Goal: Transaction & Acquisition: Purchase product/service

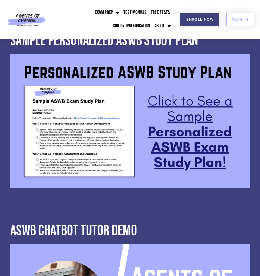
scroll to position [505, 0]
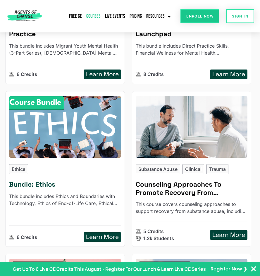
scroll to position [286, 0]
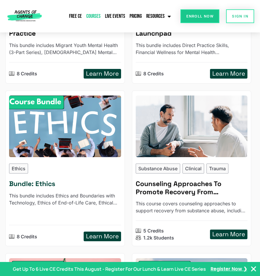
click at [78, 182] on h5 "Bundle: Ethics" at bounding box center [65, 184] width 112 height 8
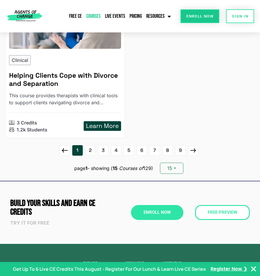
scroll to position [833, 0]
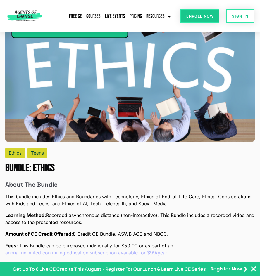
scroll to position [303, 0]
